Goal: Transaction & Acquisition: Purchase product/service

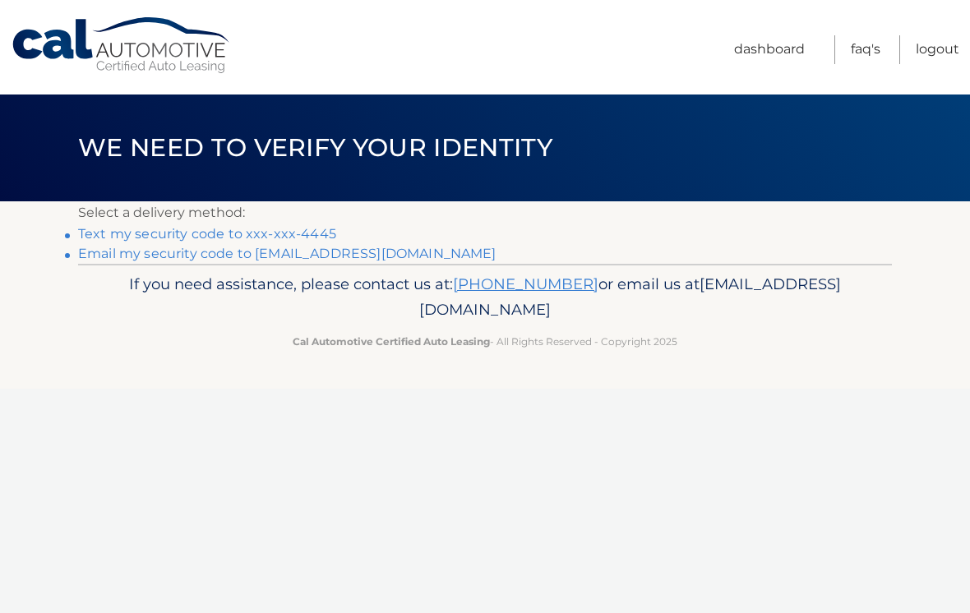
click at [192, 238] on link "Text my security code to xxx-xxx-4445" at bounding box center [207, 234] width 258 height 16
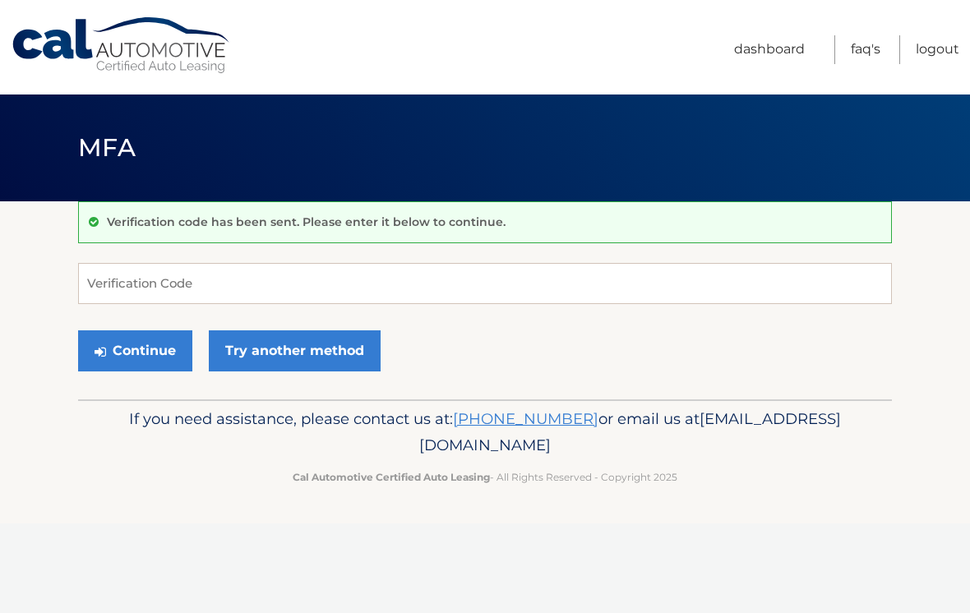
click at [287, 241] on div "Verification code has been sent. Please enter it below to continue." at bounding box center [484, 222] width 813 height 42
click at [368, 299] on input "Verification Code" at bounding box center [484, 283] width 813 height 41
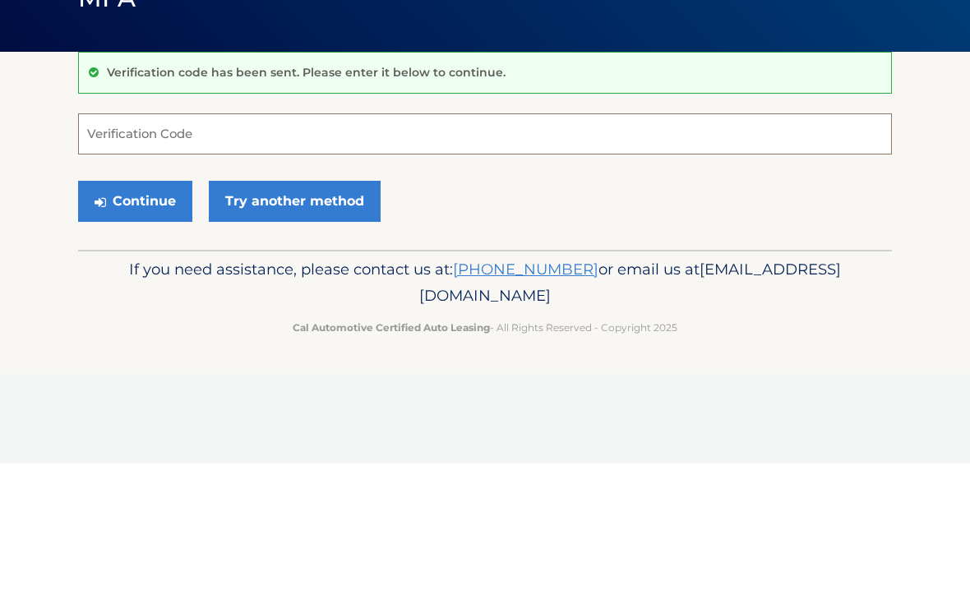
click at [477, 263] on input "Verification Code" at bounding box center [484, 283] width 813 height 41
type input "627188"
click at [296, 330] on link "Try another method" at bounding box center [295, 350] width 172 height 41
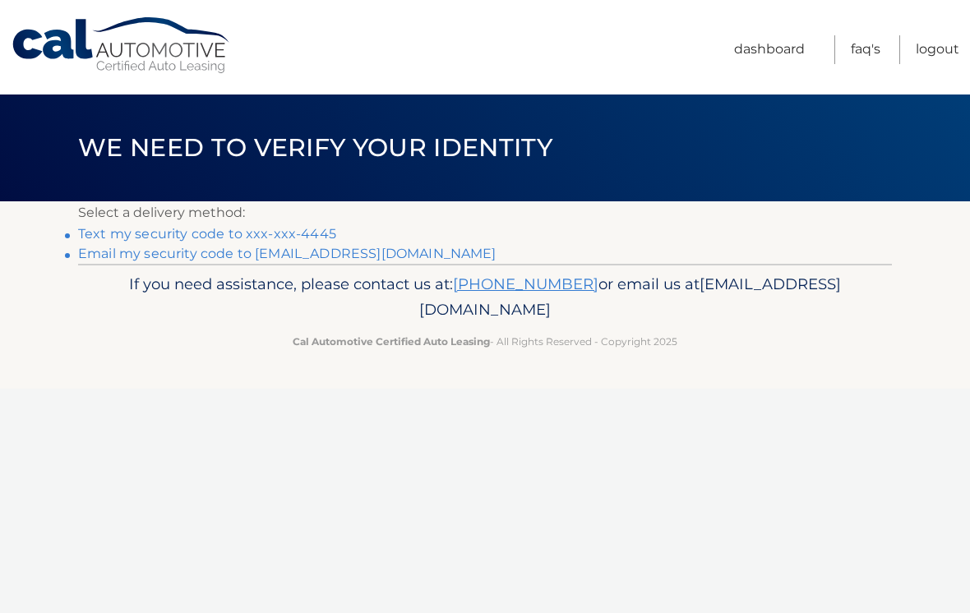
click at [224, 235] on link "Text my security code to xxx-xxx-4445" at bounding box center [207, 234] width 258 height 16
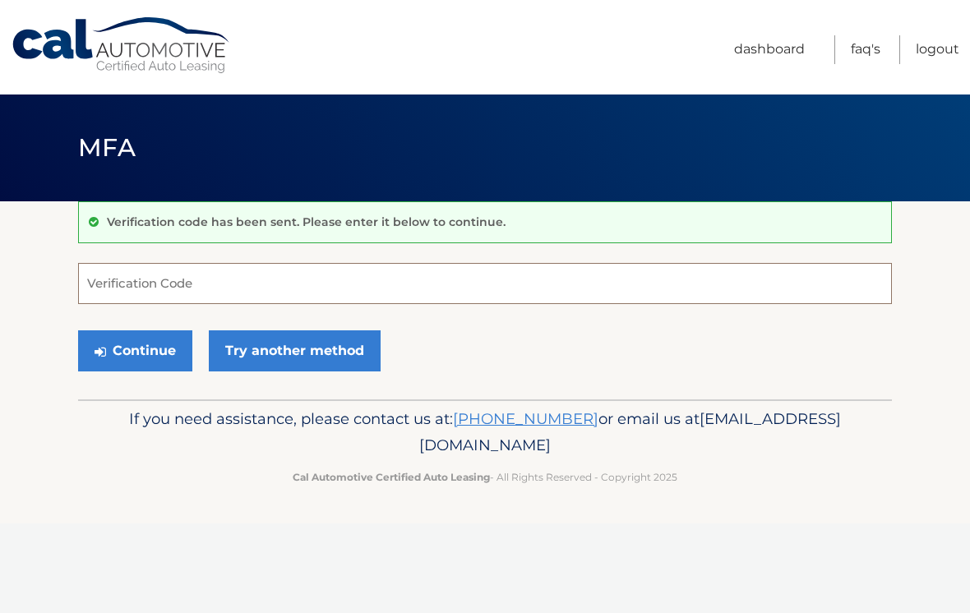
click at [603, 287] on input "Verification Code" at bounding box center [484, 283] width 813 height 41
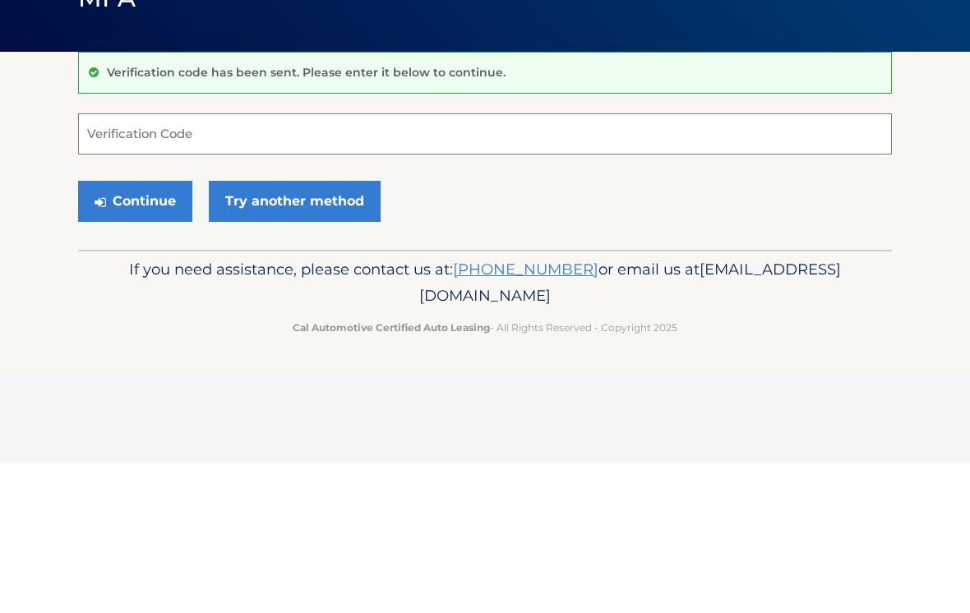
click at [342, 263] on input "Verification Code" at bounding box center [484, 283] width 813 height 41
type input "699337"
click at [153, 330] on button "Continue" at bounding box center [135, 350] width 114 height 41
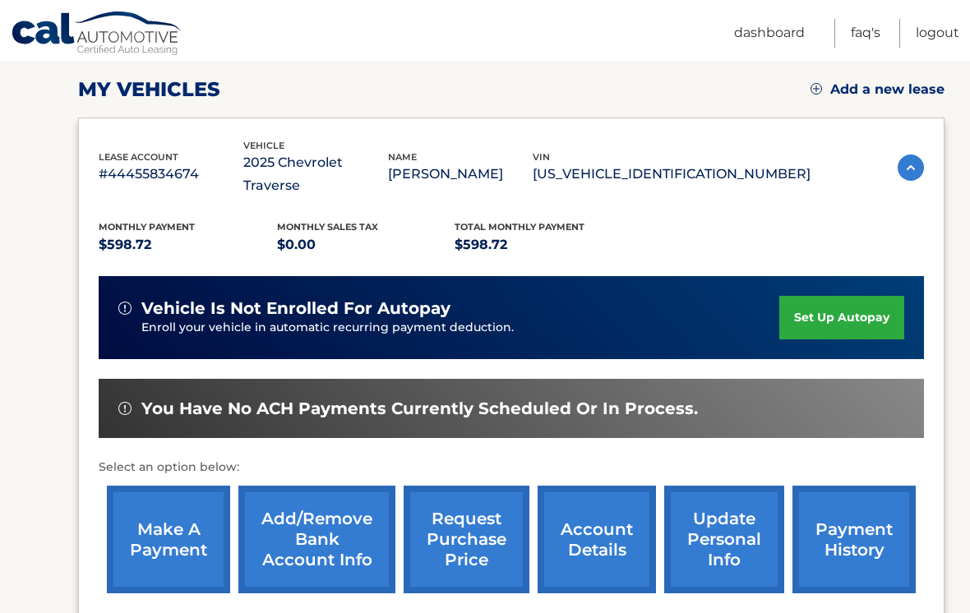
scroll to position [222, 0]
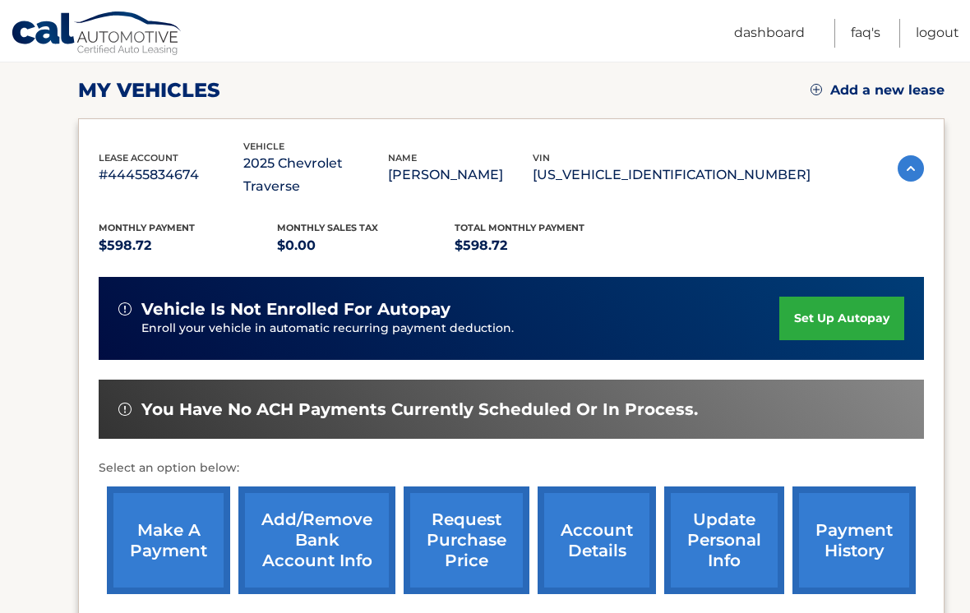
click at [532, 173] on p "PAMELA HAMILTON" at bounding box center [460, 175] width 145 height 23
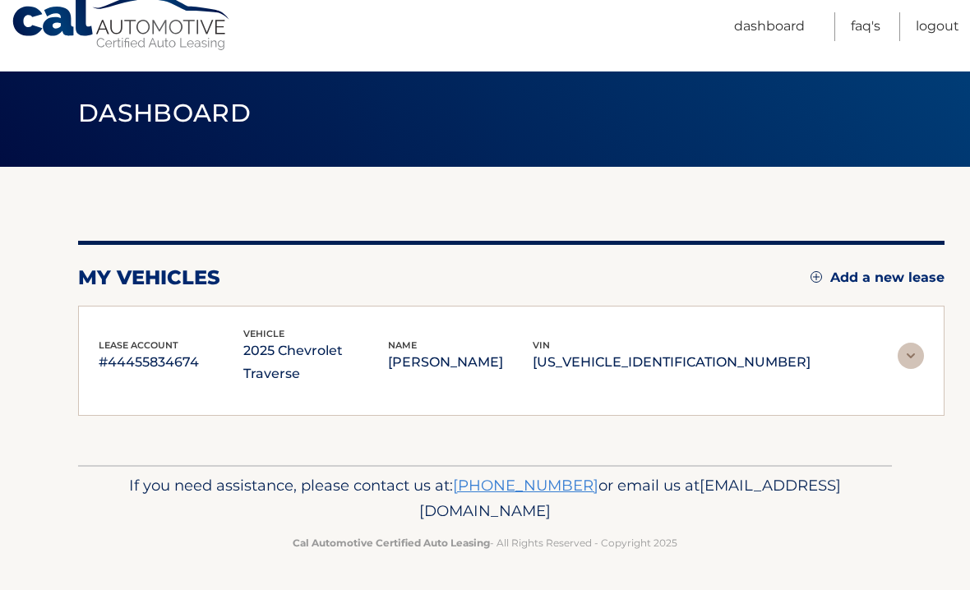
scroll to position [0, 0]
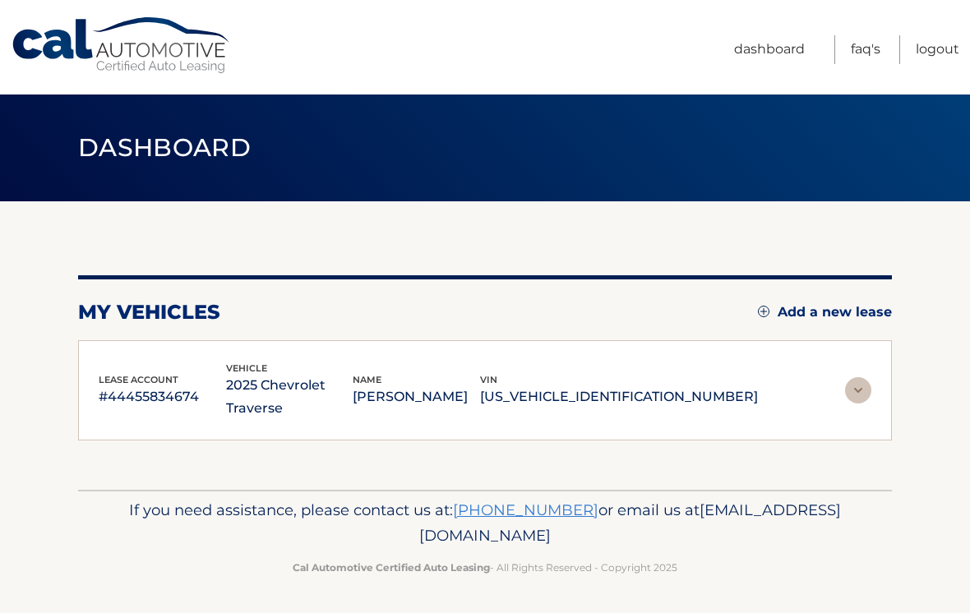
click at [786, 371] on div "lease account #44455834674 vehicle 2025 Chevrolet Traverse name PAMELA HAMILTON…" at bounding box center [485, 391] width 772 height 60
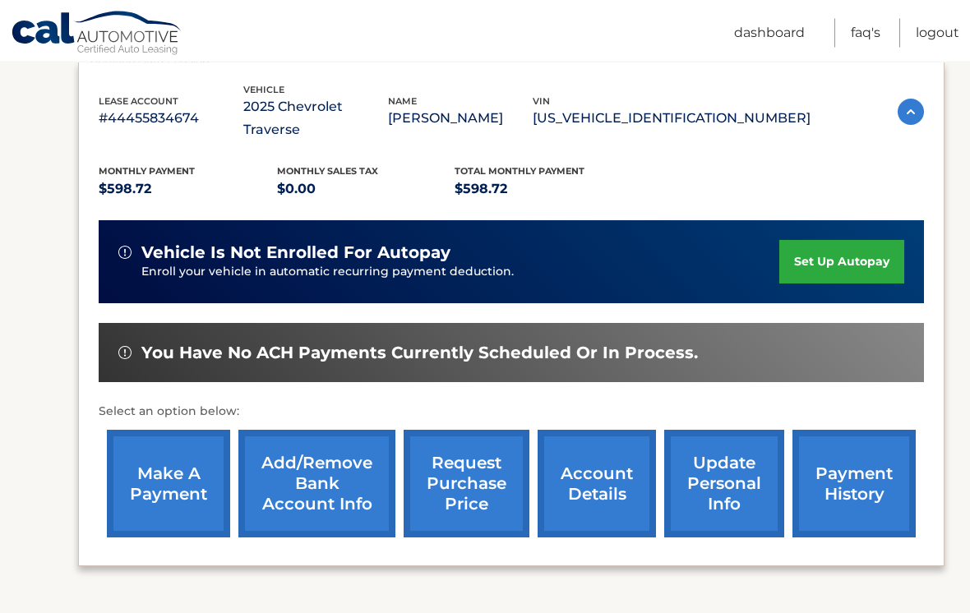
scroll to position [285, 0]
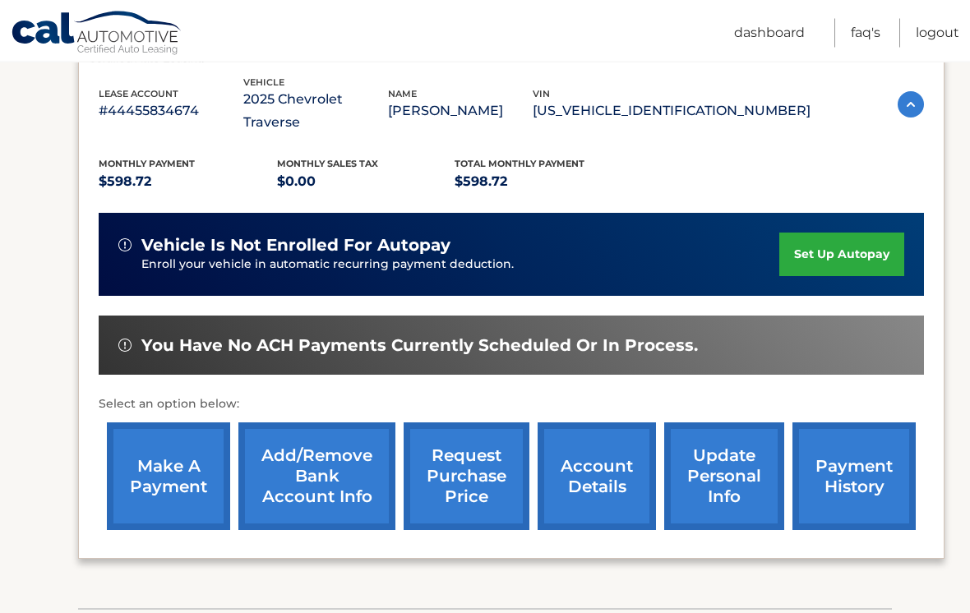
click at [619, 455] on link "account details" at bounding box center [596, 477] width 118 height 108
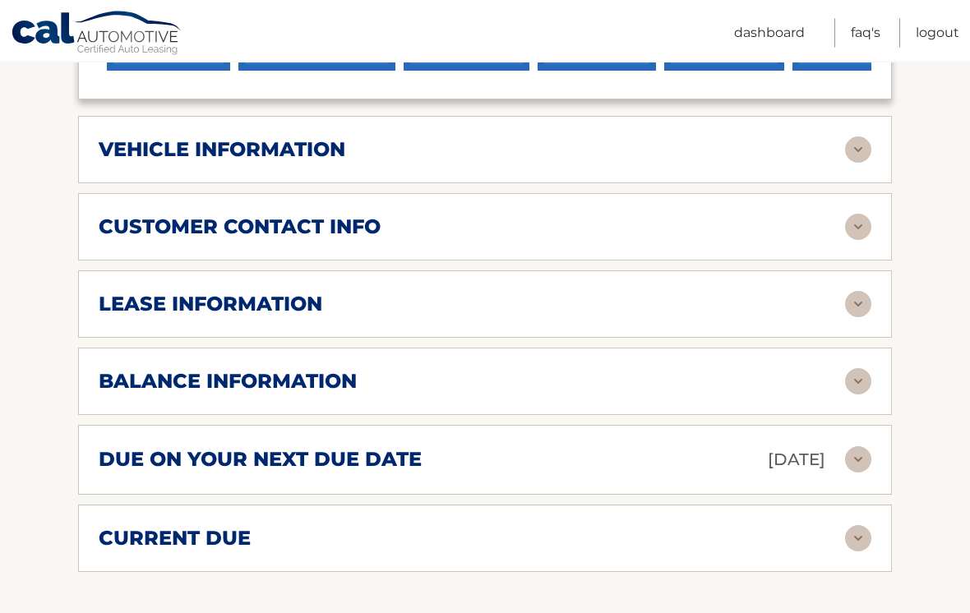
scroll to position [767, 0]
click at [740, 302] on div "lease information Contract Start Date Feb 24, 2025 Term 39 Maturity Date May 24…" at bounding box center [484, 303] width 813 height 67
click at [694, 369] on div "balance information" at bounding box center [472, 381] width 746 height 25
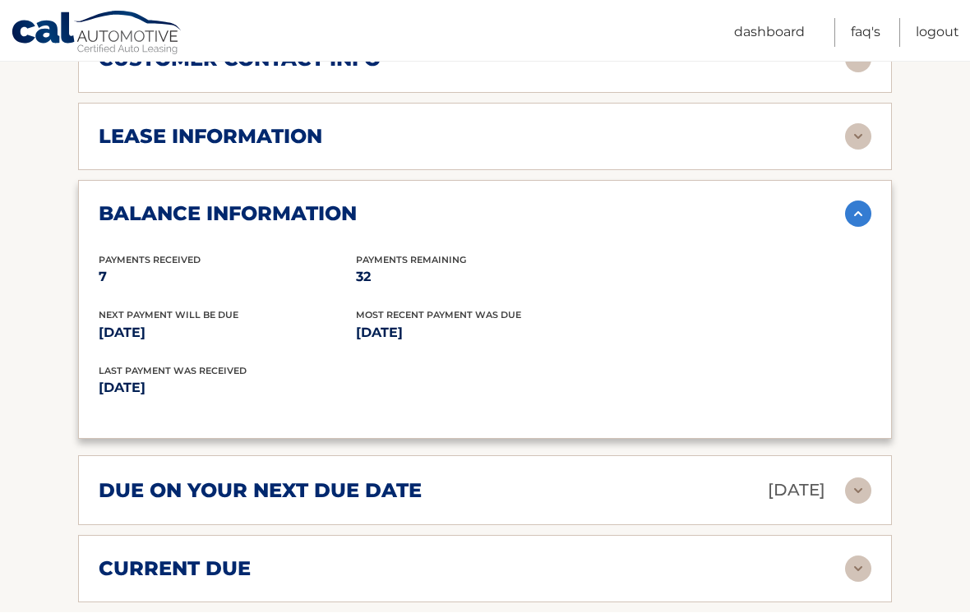
click at [578, 477] on div "due on your next due date Oct 24, 2025" at bounding box center [472, 491] width 746 height 29
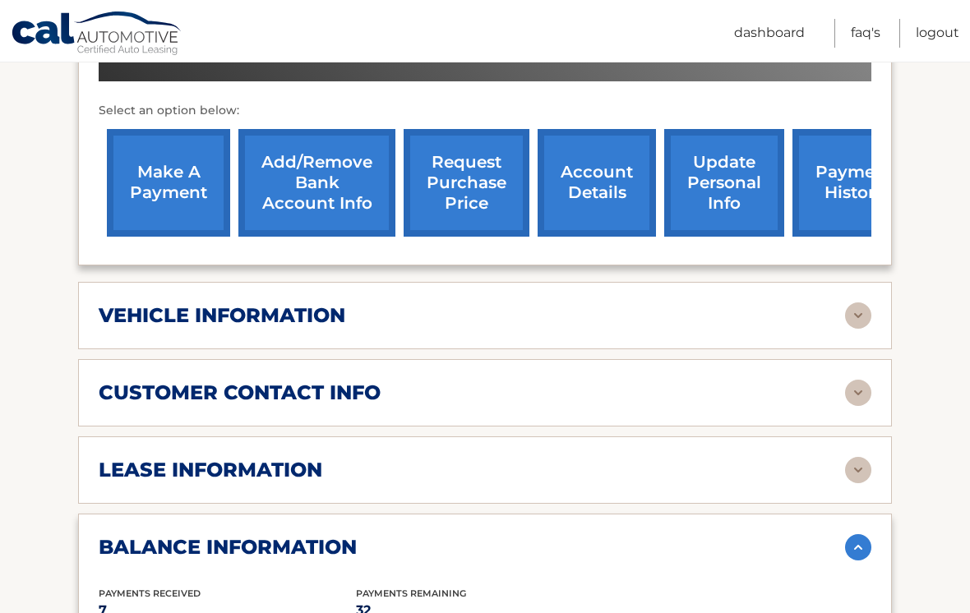
scroll to position [585, 0]
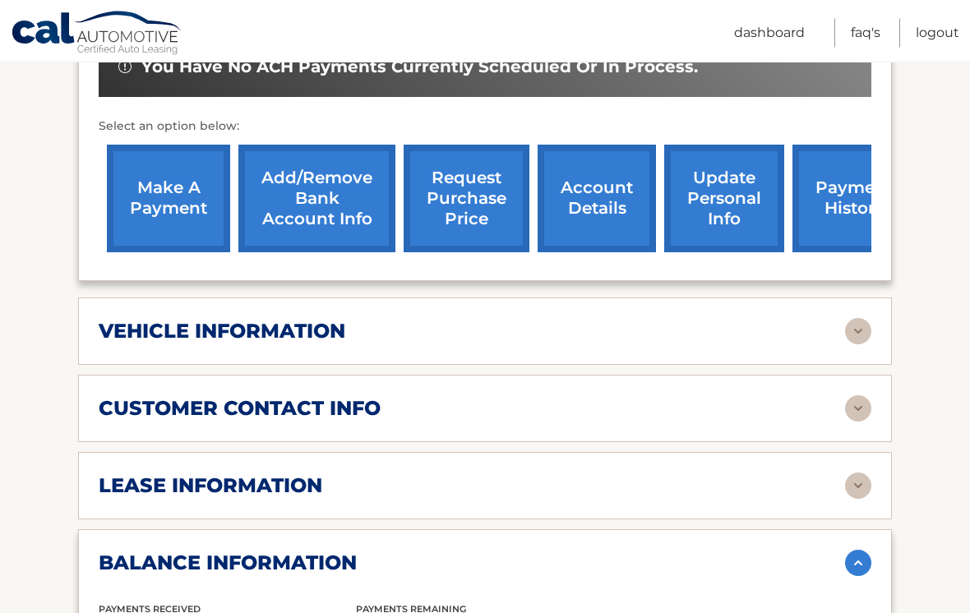
click at [173, 168] on link "make a payment" at bounding box center [168, 199] width 123 height 108
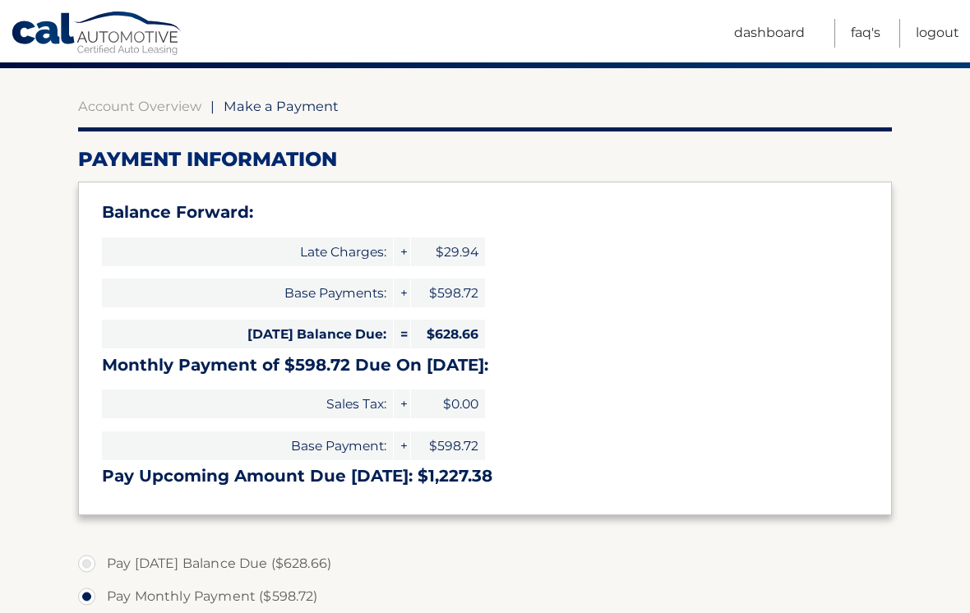
scroll to position [138, 0]
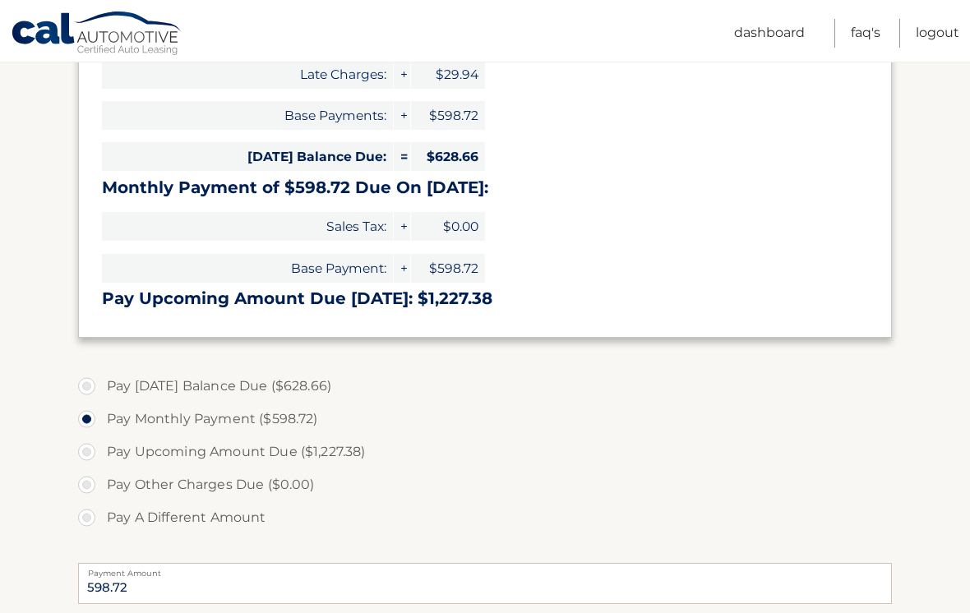
click at [87, 389] on label "Pay Today's Balance Due ($628.66)" at bounding box center [484, 386] width 813 height 33
click at [87, 389] on input "Pay Today's Balance Due ($628.66)" at bounding box center [93, 383] width 16 height 26
radio input "true"
type input "628.66"
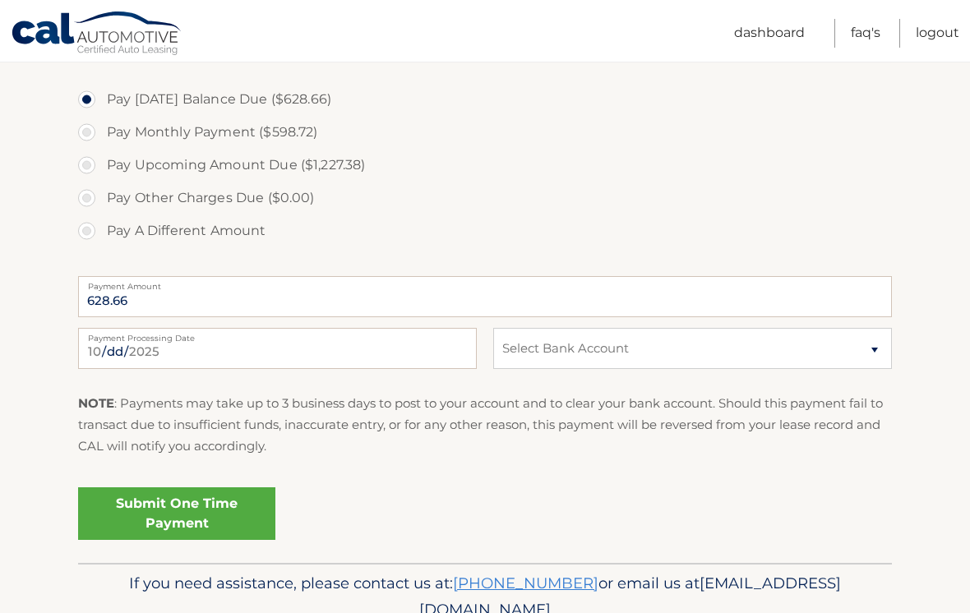
scroll to position [599, 0]
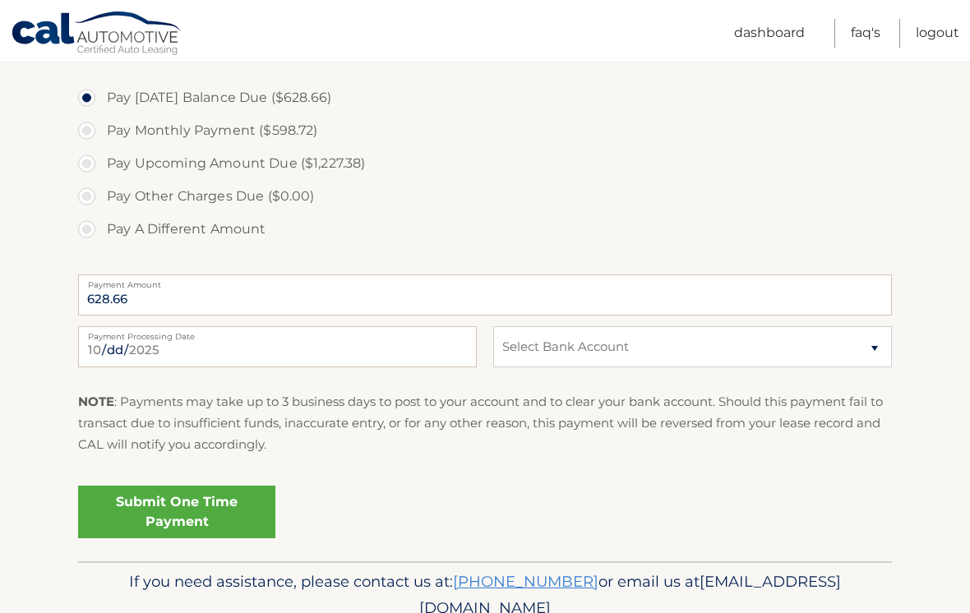
click at [214, 512] on link "Submit One Time Payment" at bounding box center [176, 512] width 197 height 53
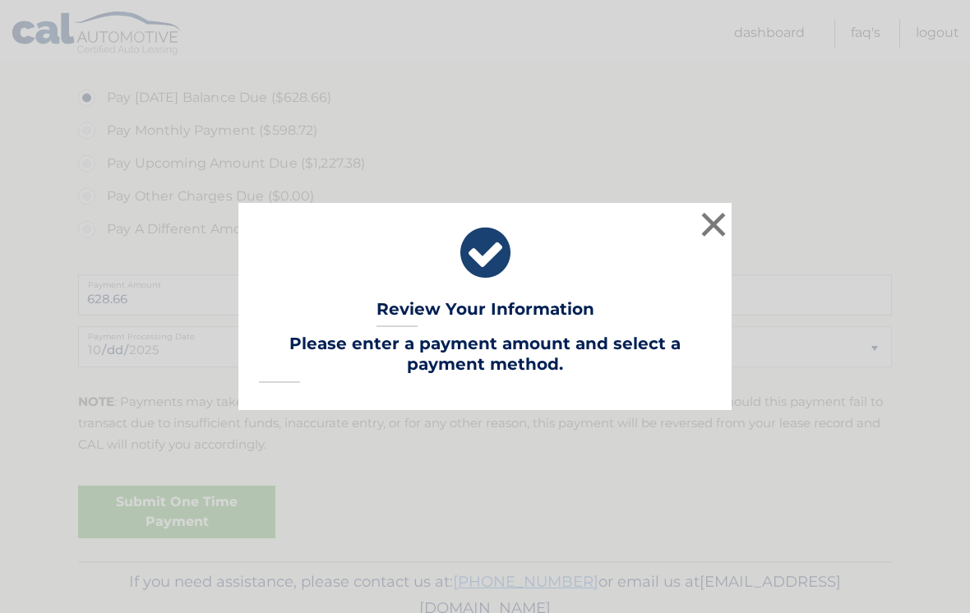
click at [719, 240] on button "×" at bounding box center [713, 224] width 33 height 33
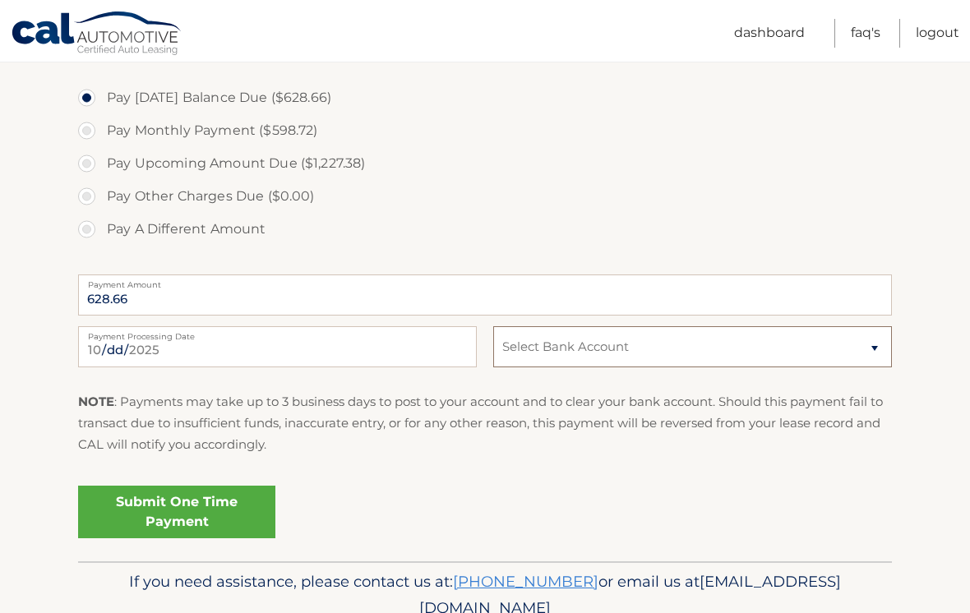
click at [691, 348] on select "Select Bank Account Checking FULTON BANK, NA *****2021 Checking FULTON BANK, NA…" at bounding box center [692, 346] width 399 height 41
select select "MTQ0NmVmODgtM2ZmNy00MjE3LWExYTUtNzA5YWFmOGIwODJh"
click at [201, 514] on link "Submit One Time Payment" at bounding box center [176, 512] width 197 height 53
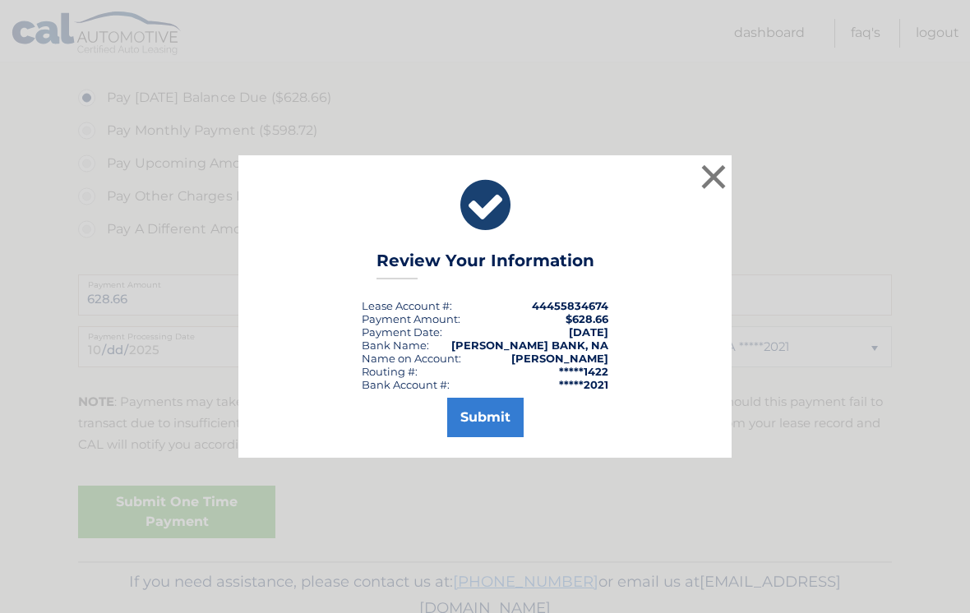
click at [493, 422] on button "Submit" at bounding box center [485, 417] width 76 height 39
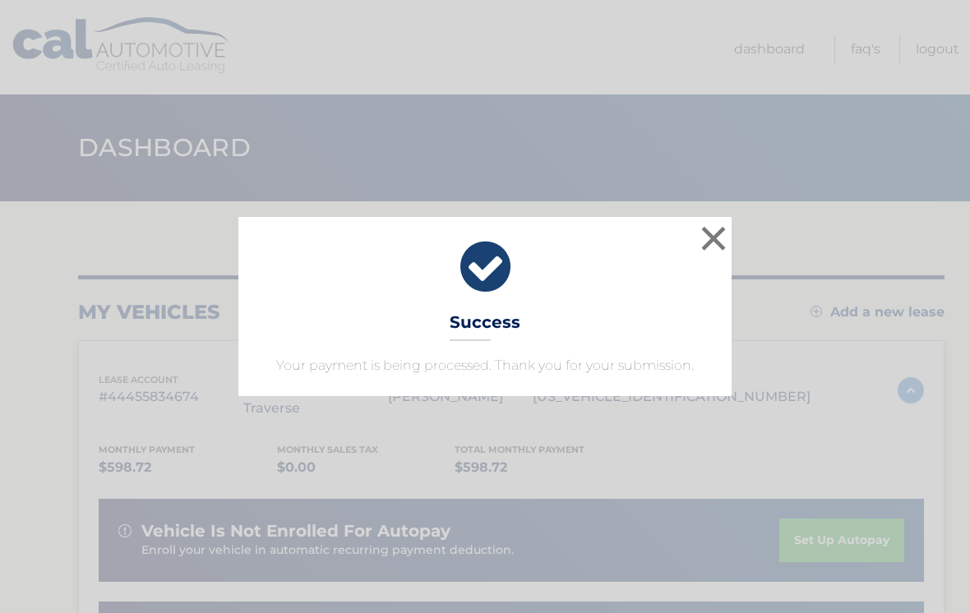
click at [711, 238] on button "×" at bounding box center [713, 238] width 33 height 33
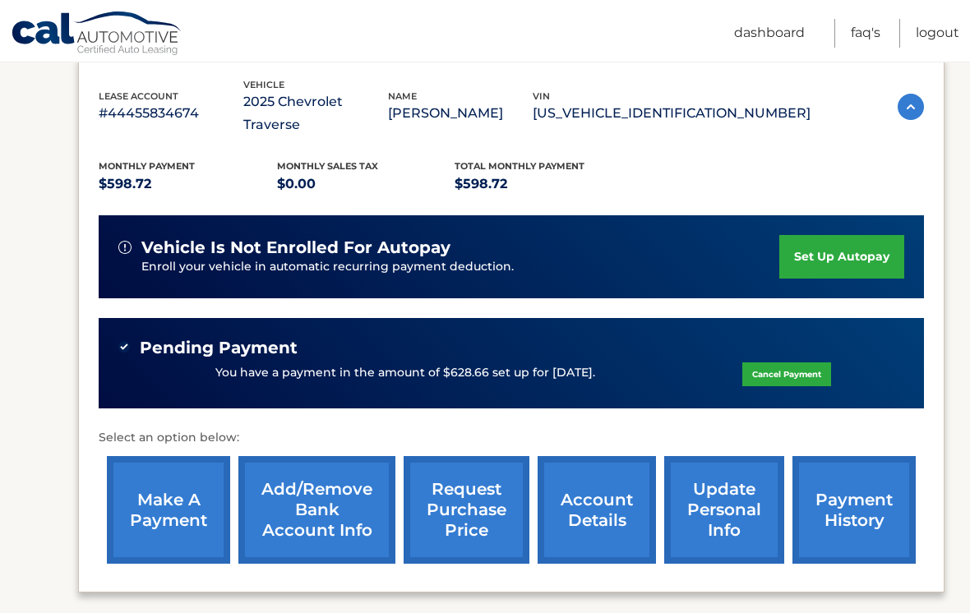
scroll to position [287, 0]
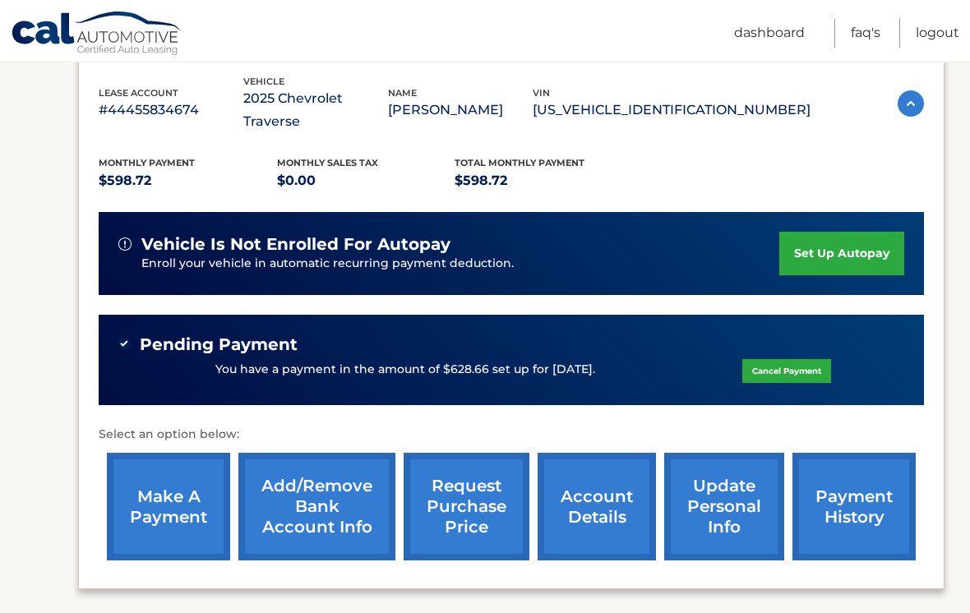
click at [925, 31] on link "Logout" at bounding box center [937, 33] width 44 height 29
